Goal: Transaction & Acquisition: Register for event/course

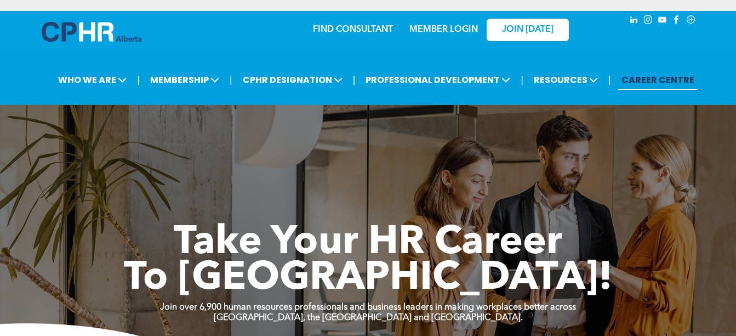
click at [452, 30] on link "MEMBER LOGIN" at bounding box center [444, 29] width 69 height 9
click at [425, 33] on link "MEMBER LOGIN" at bounding box center [444, 29] width 69 height 9
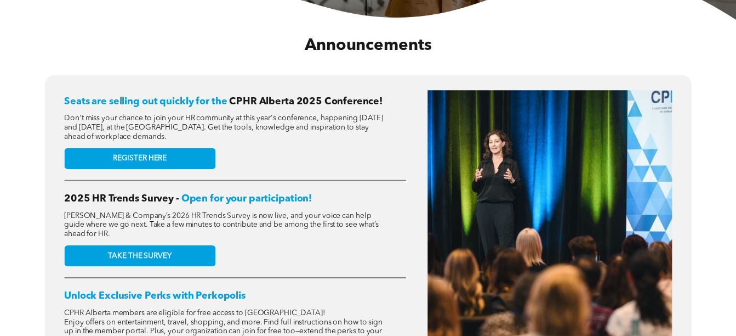
scroll to position [393, 0]
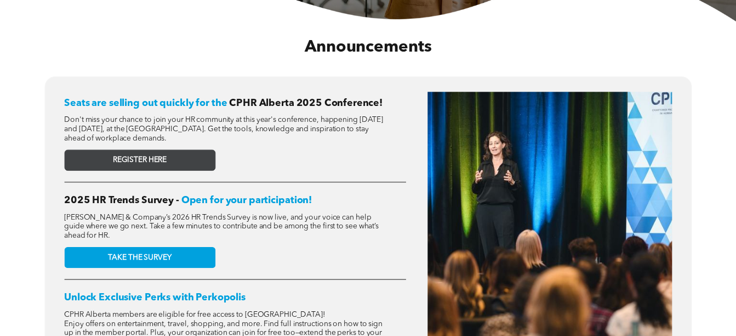
click at [146, 156] on span "REGISTER HERE" at bounding box center [140, 160] width 54 height 9
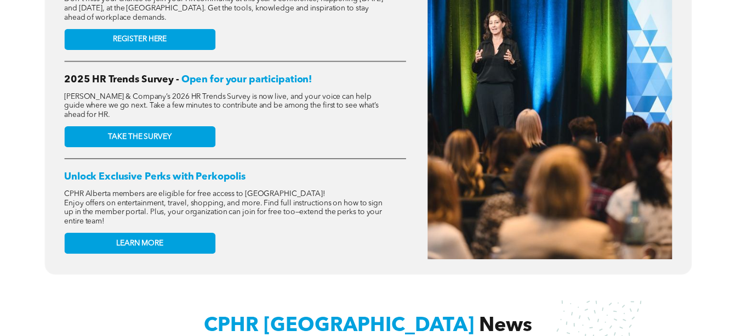
scroll to position [191, 0]
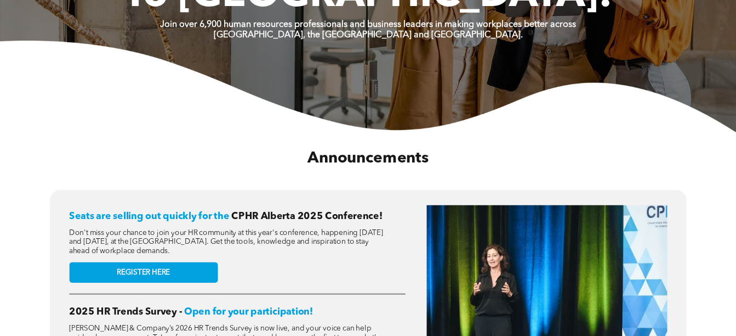
scroll to position [318, 0]
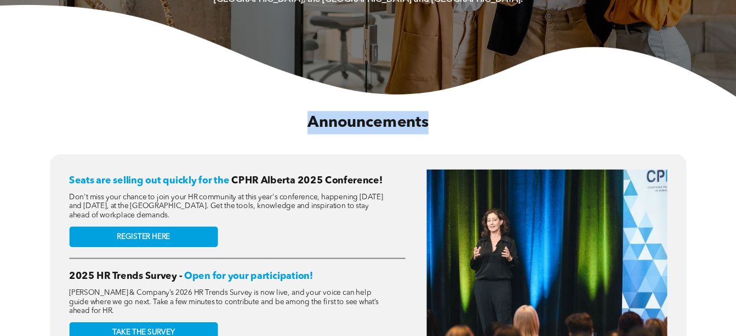
drag, startPoint x: 304, startPoint y: 123, endPoint x: 430, endPoint y: 132, distance: 125.8
click at [430, 132] on h2 "Announcements" at bounding box center [368, 122] width 618 height 23
drag, startPoint x: 430, startPoint y: 132, endPoint x: 291, endPoint y: 113, distance: 139.9
click at [291, 113] on h2 "Announcements" at bounding box center [368, 122] width 618 height 23
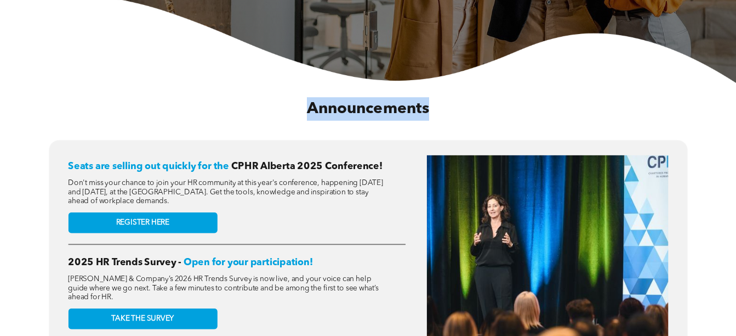
scroll to position [333, 0]
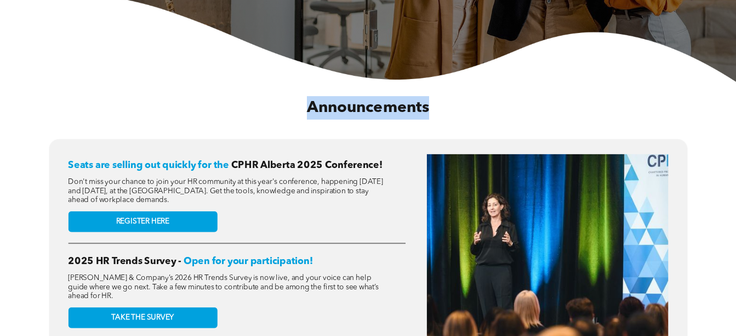
click at [291, 113] on h2 "Announcements" at bounding box center [368, 108] width 624 height 24
drag, startPoint x: 320, startPoint y: 109, endPoint x: 437, endPoint y: 115, distance: 118.0
click at [437, 115] on h2 "Announcements" at bounding box center [368, 108] width 624 height 24
drag, startPoint x: 437, startPoint y: 115, endPoint x: 288, endPoint y: 94, distance: 151.1
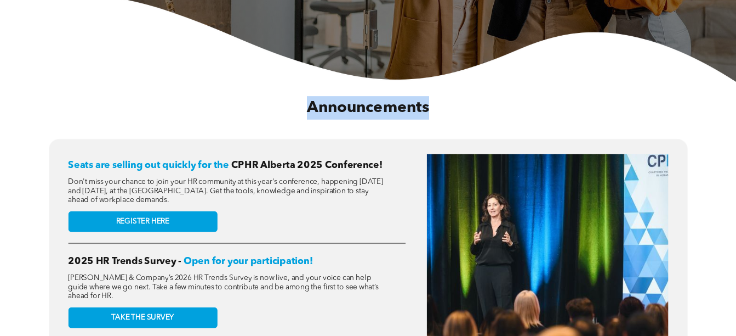
click at [288, 94] on div "Announcements" at bounding box center [368, 108] width 624 height 34
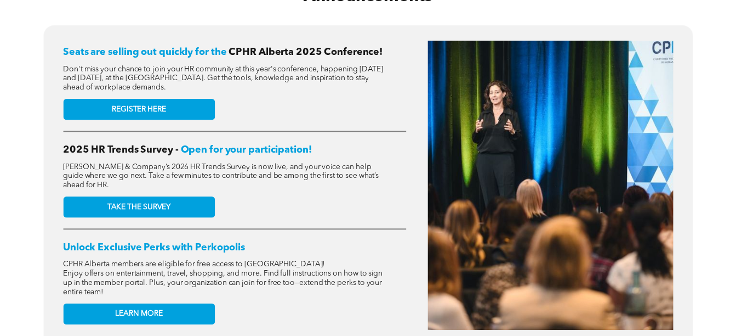
scroll to position [401, 0]
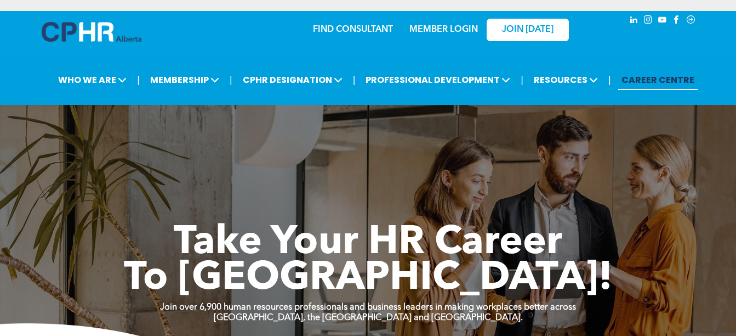
click at [476, 21] on div "JOIN [DATE]" at bounding box center [520, 29] width 101 height 35
click at [447, 30] on link "MEMBER LOGIN" at bounding box center [444, 29] width 69 height 9
